Goal: Check status: Check status

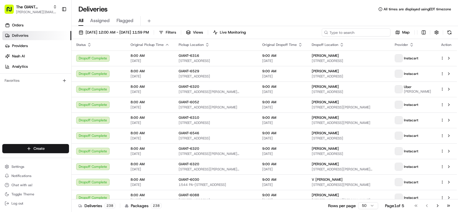
click at [367, 36] on input at bounding box center [356, 32] width 69 height 8
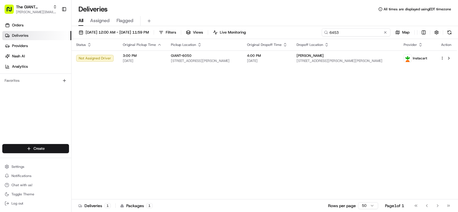
type input "6453"
drag, startPoint x: 151, startPoint y: 120, endPoint x: 33, endPoint y: 19, distance: 155.8
click at [150, 119] on div "Status Original Pickup Time Pickup Location Original Dropoff Time Dropoff Locat…" at bounding box center [264, 119] width 385 height 160
click at [32, 26] on link "Orders" at bounding box center [36, 25] width 69 height 9
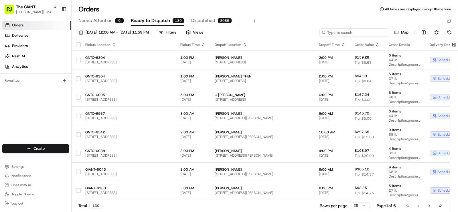
click at [368, 34] on input at bounding box center [354, 32] width 69 height 8
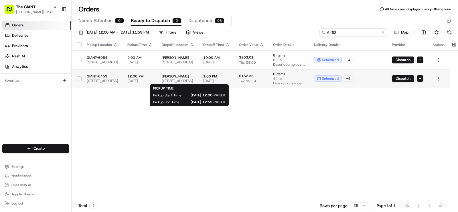
type input "6453"
click at [153, 78] on span "12:00 PM" at bounding box center [139, 76] width 25 height 5
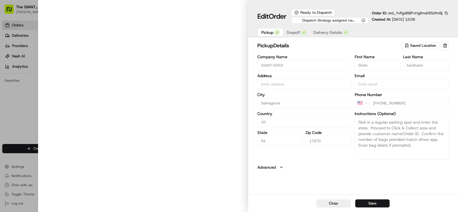
type input "[STREET_ADDRESS]"
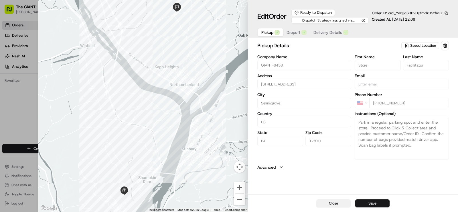
click at [332, 202] on button "Close" at bounding box center [333, 203] width 34 height 8
type input "+1"
